Goal: Transaction & Acquisition: Purchase product/service

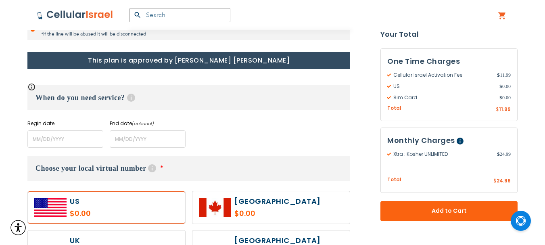
scroll to position [5, 0]
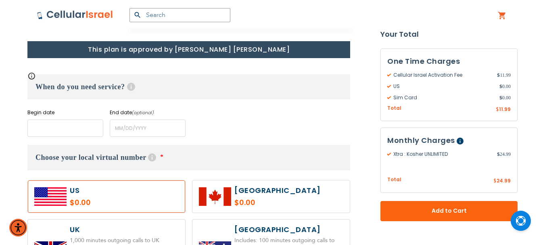
click at [69, 130] on input "name" at bounding box center [65, 127] width 76 height 17
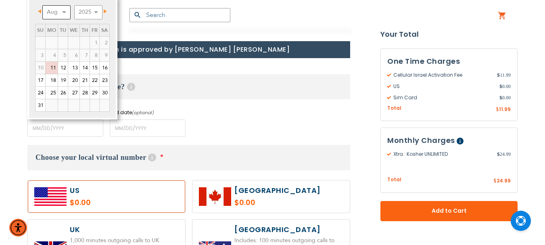
click at [64, 13] on select "Aug Sep Oct Nov Dec" at bounding box center [56, 12] width 28 height 14
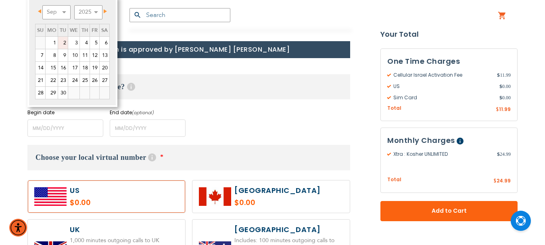
click at [64, 42] on link "2" at bounding box center [63, 43] width 10 height 12
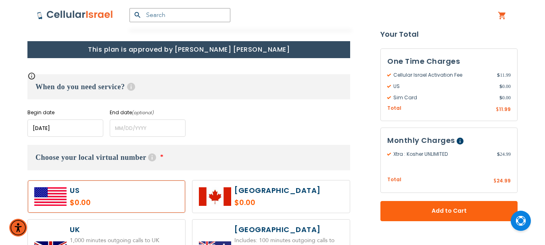
click at [69, 133] on input "name" at bounding box center [65, 127] width 76 height 17
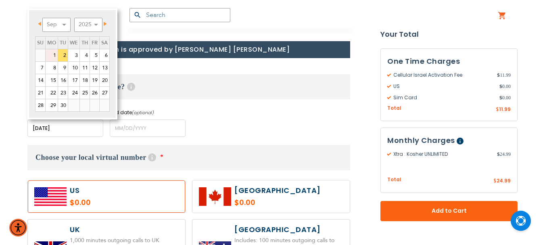
click at [54, 52] on link "1" at bounding box center [52, 55] width 12 height 12
type input "[DATE]"
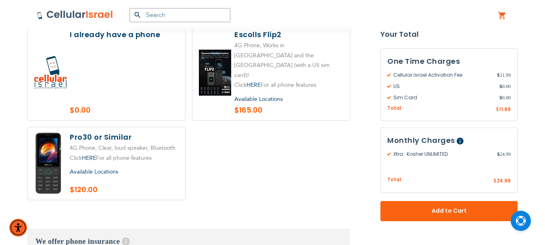
scroll to position [1049, 0]
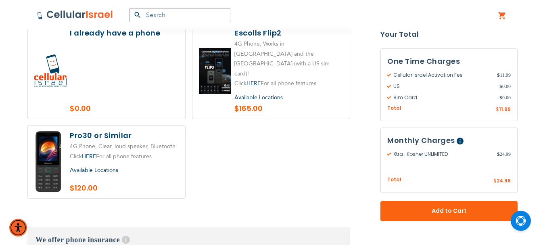
click at [131, 126] on label at bounding box center [106, 162] width 157 height 73
radio input "true"
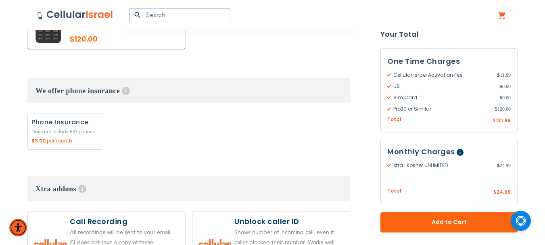
scroll to position [1211, 0]
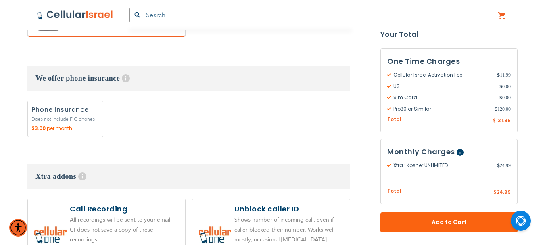
click at [63, 100] on label "Add" at bounding box center [65, 118] width 76 height 37
radio input "true"
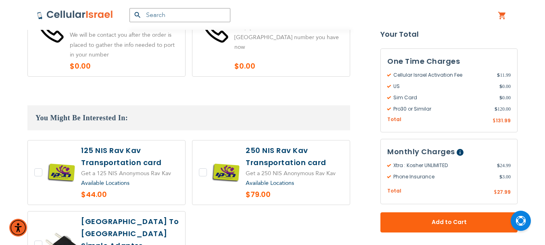
scroll to position [1695, 0]
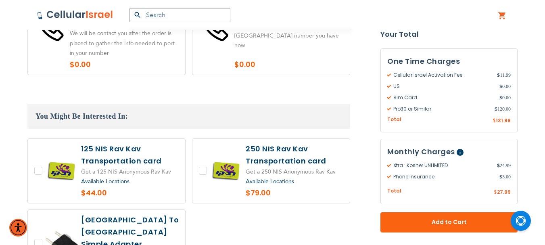
click at [58, 13] on img at bounding box center [75, 15] width 77 height 10
